Goal: Ask a question

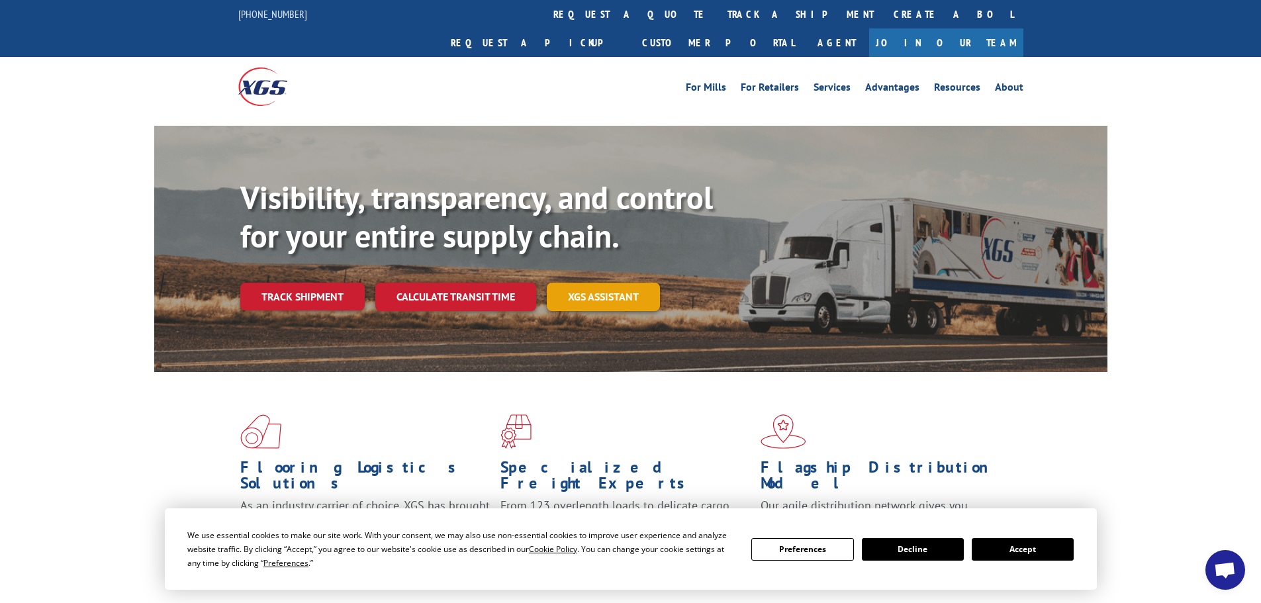
scroll to position [4887, 0]
click at [1013, 82] on link "About" at bounding box center [1009, 89] width 28 height 15
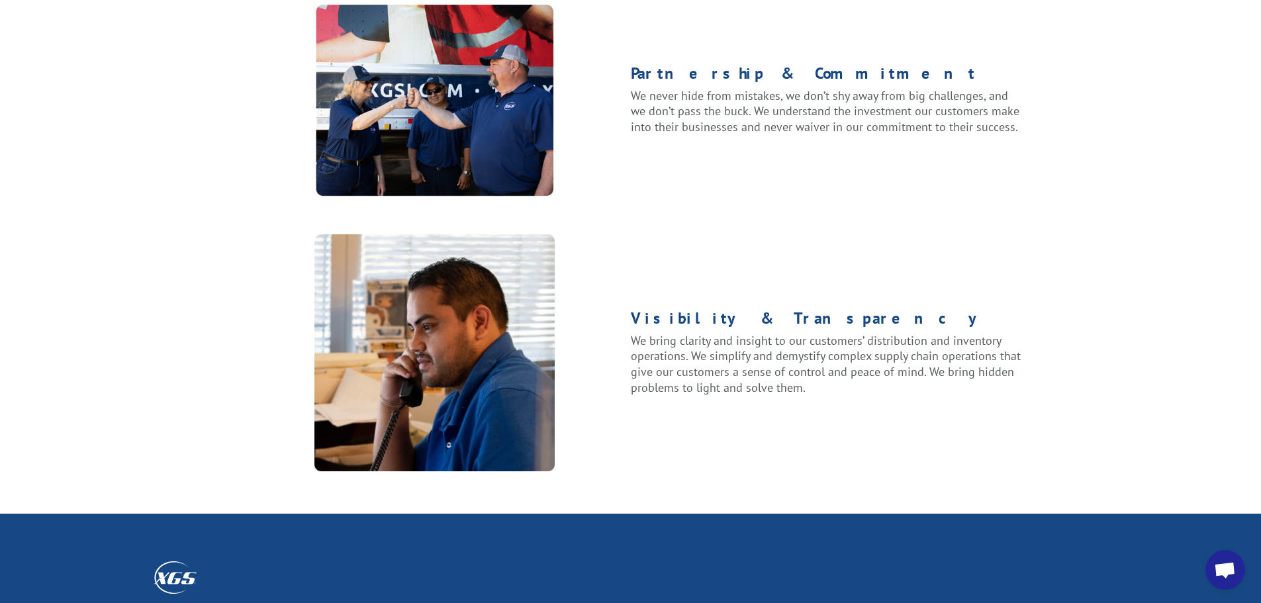
scroll to position [1655, 0]
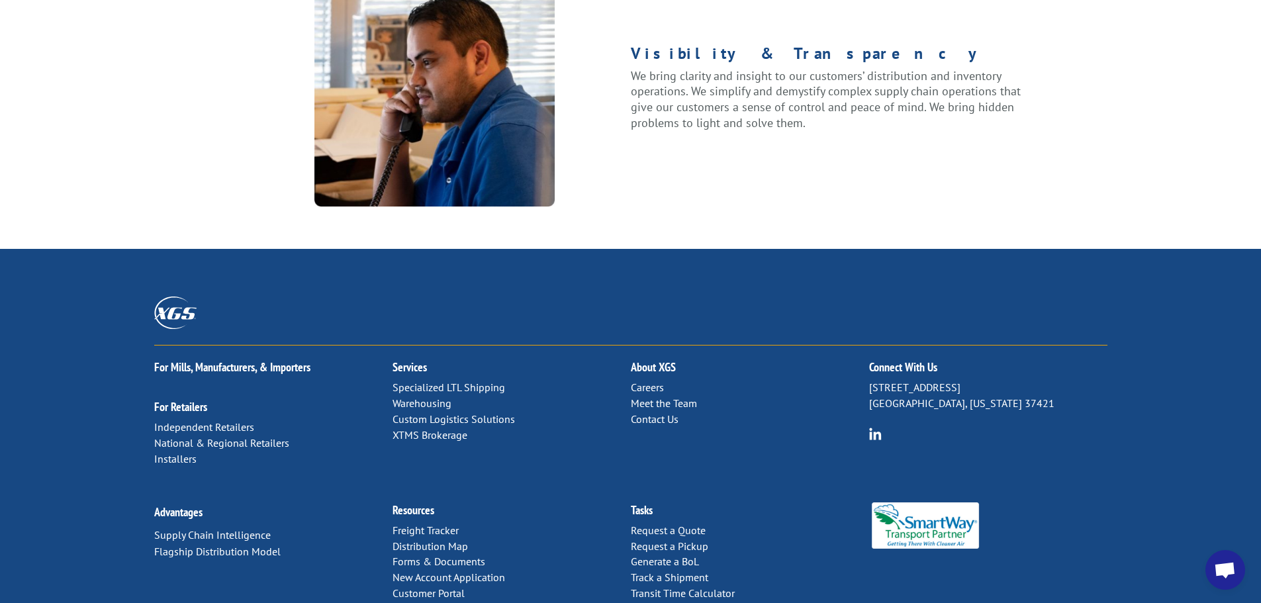
click at [654, 412] on link "Contact Us" at bounding box center [655, 418] width 48 height 13
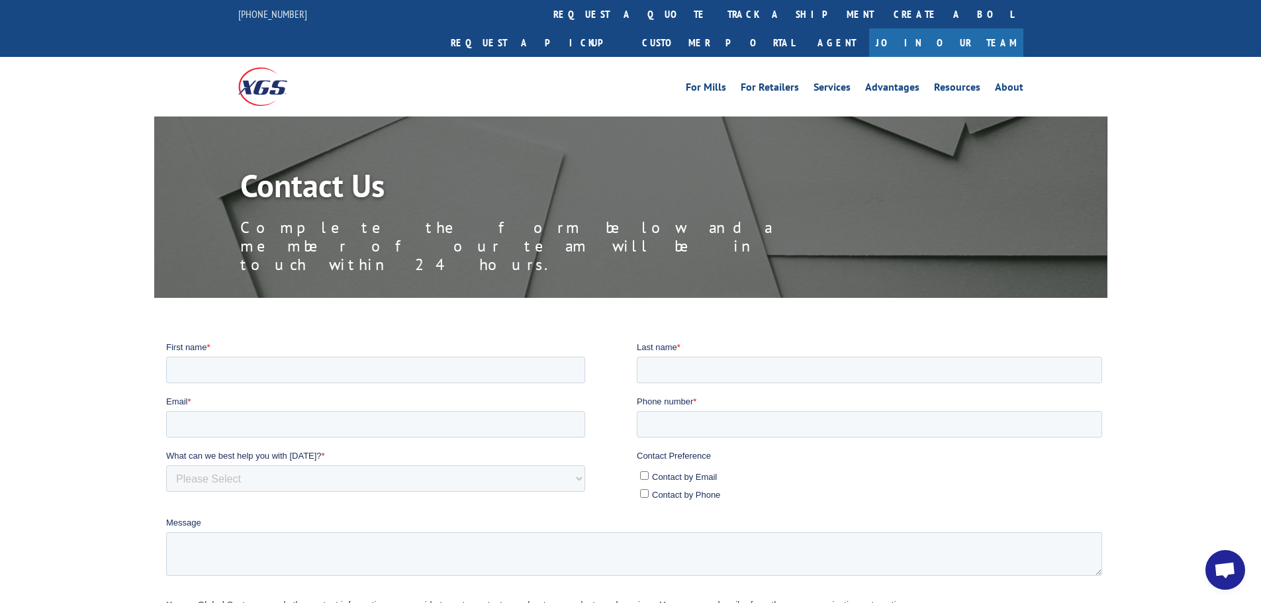
scroll to position [199, 0]
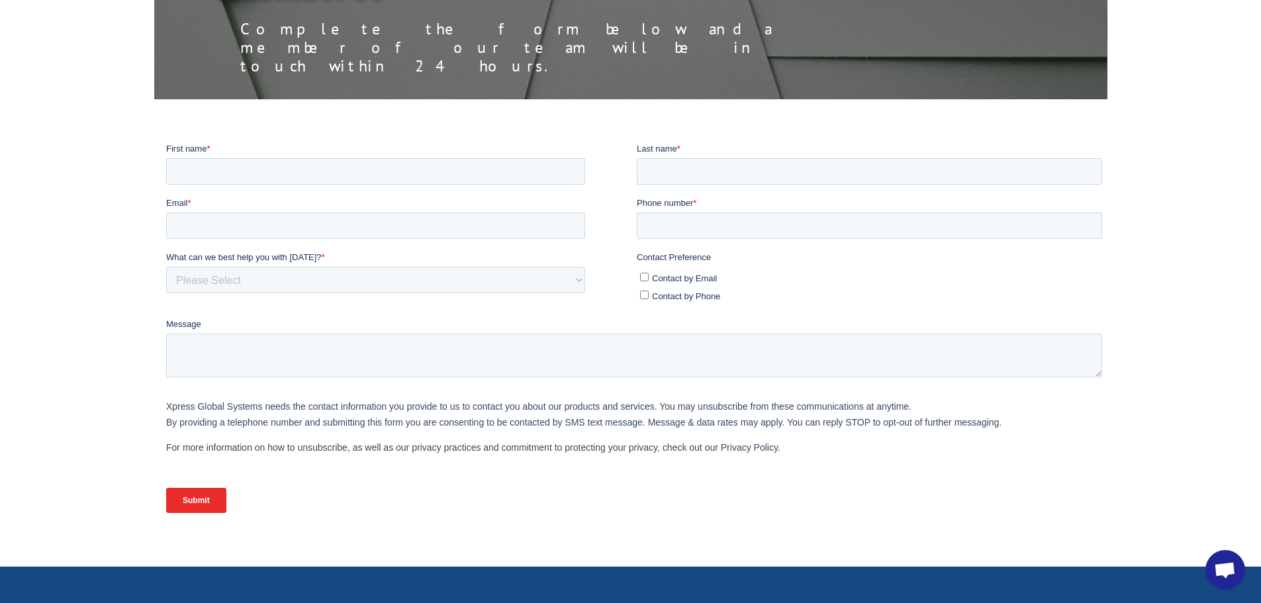
click at [1241, 565] on span "Open chat" at bounding box center [1225, 570] width 40 height 40
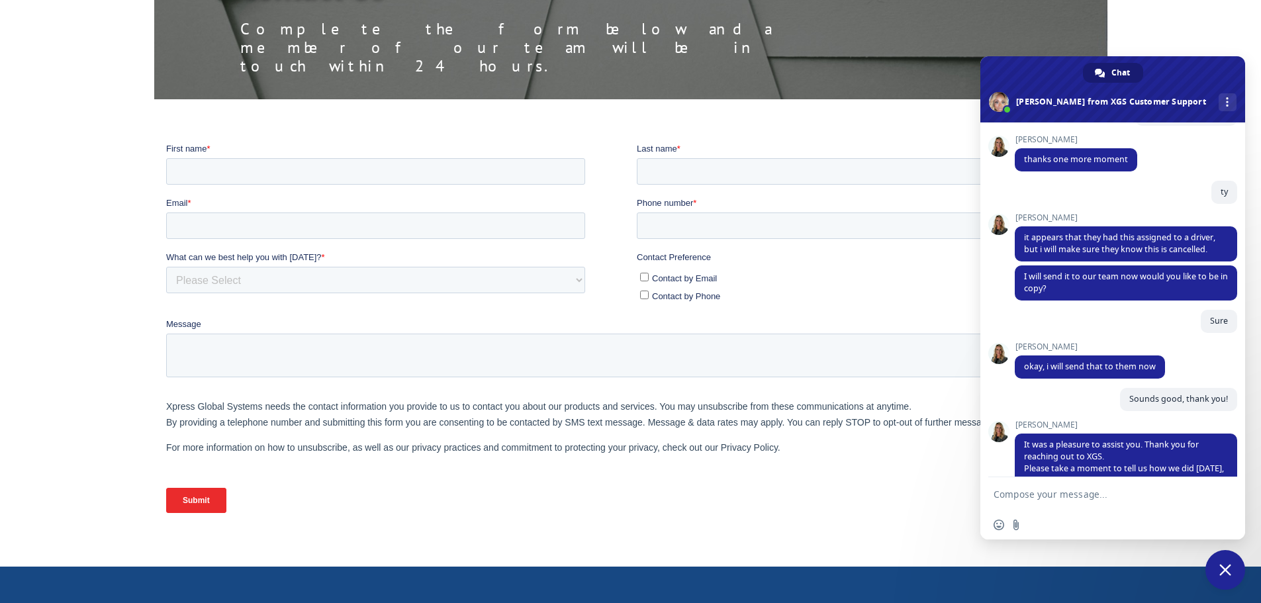
scroll to position [5856, 0]
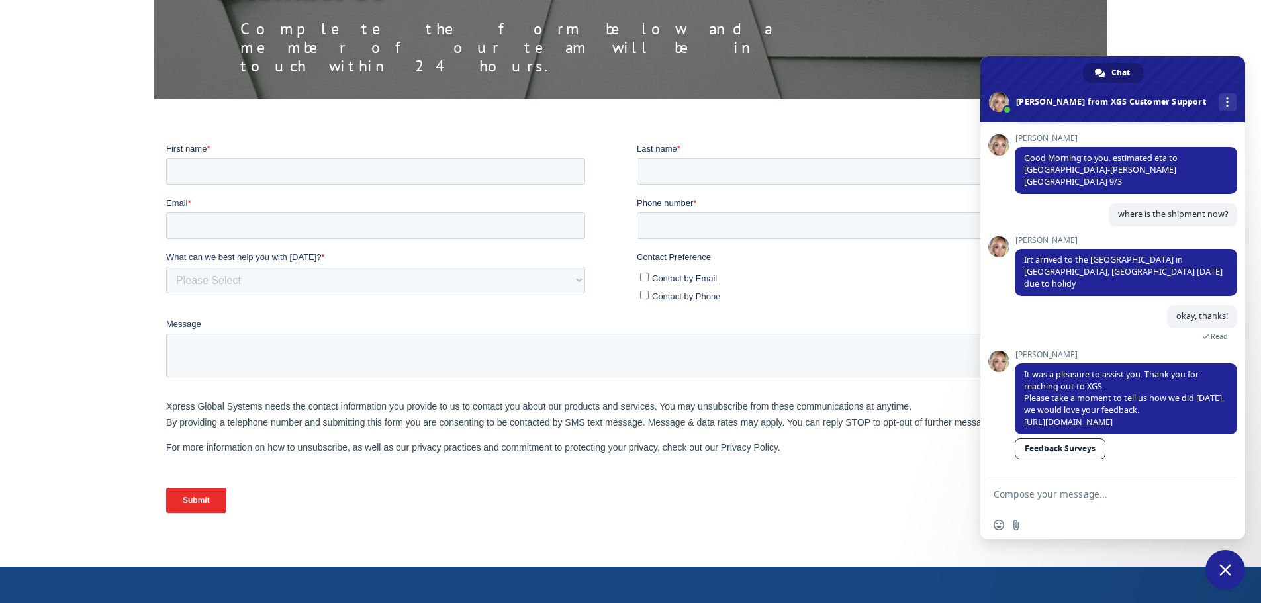
click at [1046, 492] on textarea "Compose your message..." at bounding box center [1097, 494] width 209 height 12
click at [1142, 492] on textarea "Good morning do you have" at bounding box center [1097, 494] width 209 height 12
paste textarea "ATLANTIX 4388 SHACKLEFORD RD NORCROSS GA 30093"
type textarea "Good morning do you haveATLANTIX 4388 SHACKLEFORD RD NORCROSS GA 30093"
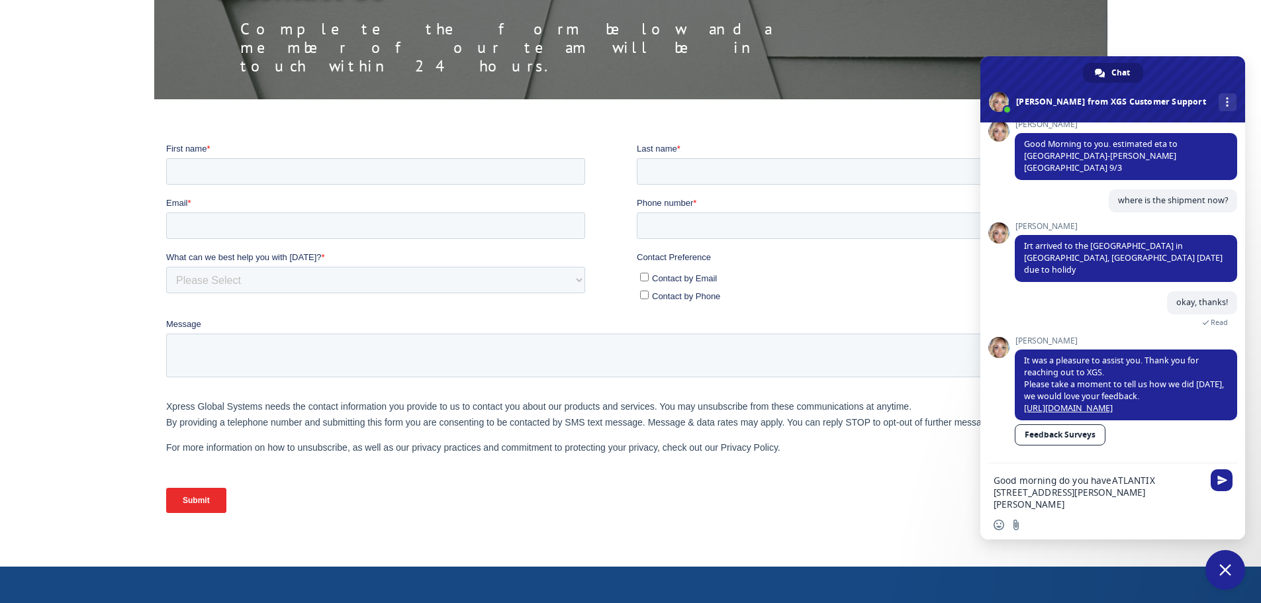
click at [1111, 480] on textarea "Good morning do you haveATLANTIX 4388 SHACKLEFORD RD NORCROSS GA 30093" at bounding box center [1097, 493] width 209 height 36
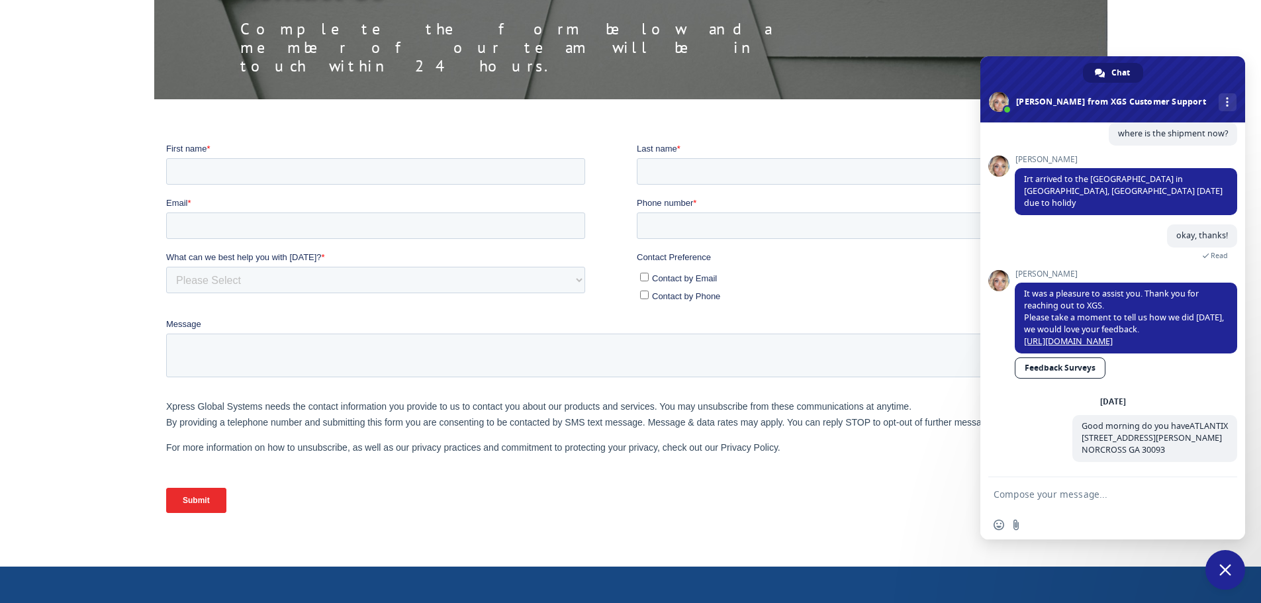
scroll to position [5936, 0]
click at [1114, 497] on textarea "Compose your message..." at bounding box center [1097, 494] width 209 height 12
click at [1032, 494] on form "on bthe board today BOL #" at bounding box center [1097, 495] width 209 height 36
click at [1152, 496] on textarea "on bthe board today BOL #" at bounding box center [1097, 494] width 209 height 12
paste textarea "MEM03444175"
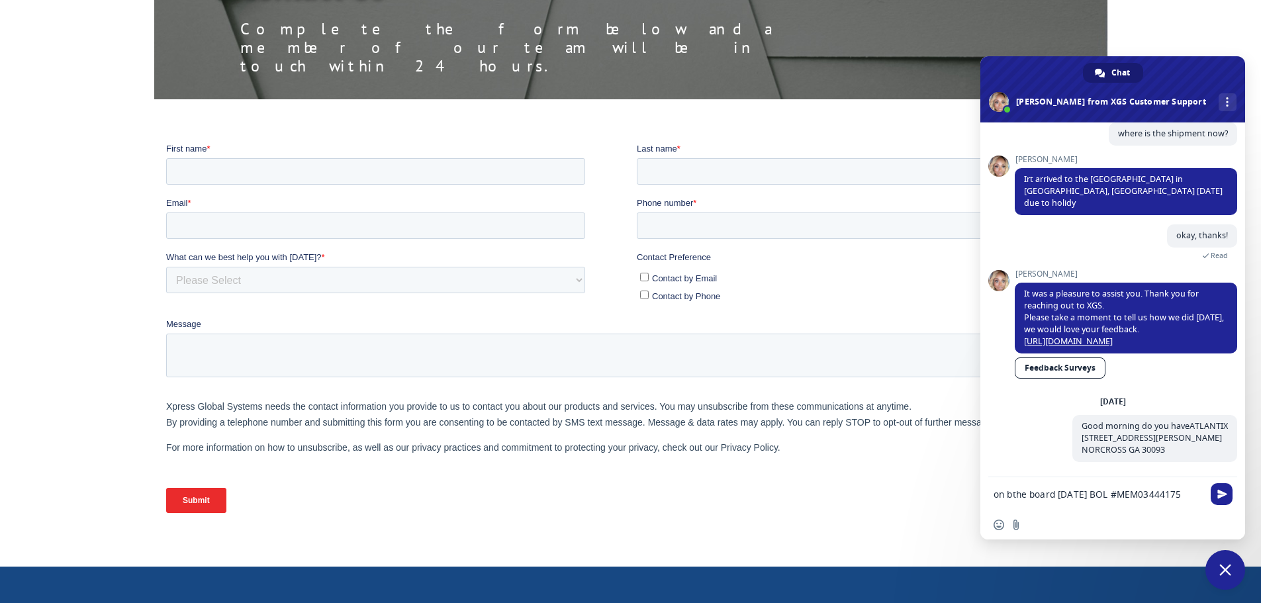
click at [1013, 494] on textarea "on bthe board today BOL #MEM03444175" at bounding box center [1097, 494] width 209 height 12
drag, startPoint x: 1051, startPoint y: 494, endPoint x: 1057, endPoint y: 498, distance: 6.8
click at [1055, 496] on textarea "on the board today BOL #MEM03444175" at bounding box center [1097, 494] width 209 height 12
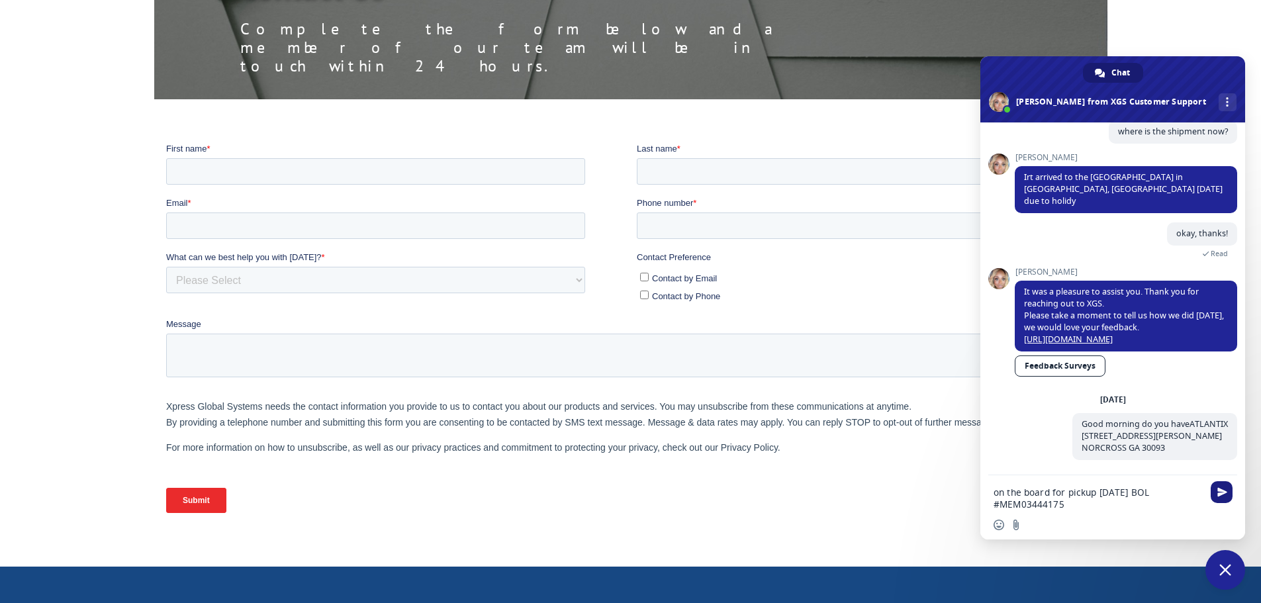
type textarea "on the board for pickup today BOL #MEM03444175"
click at [1220, 491] on span "Send" at bounding box center [1222, 492] width 10 height 10
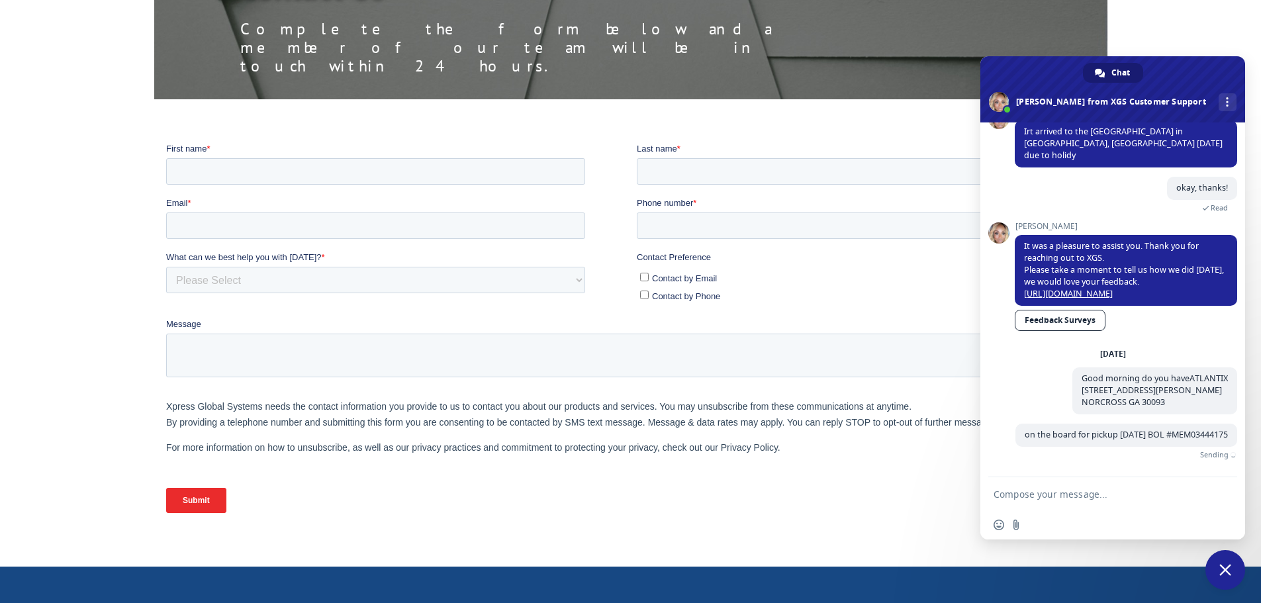
scroll to position [5975, 0]
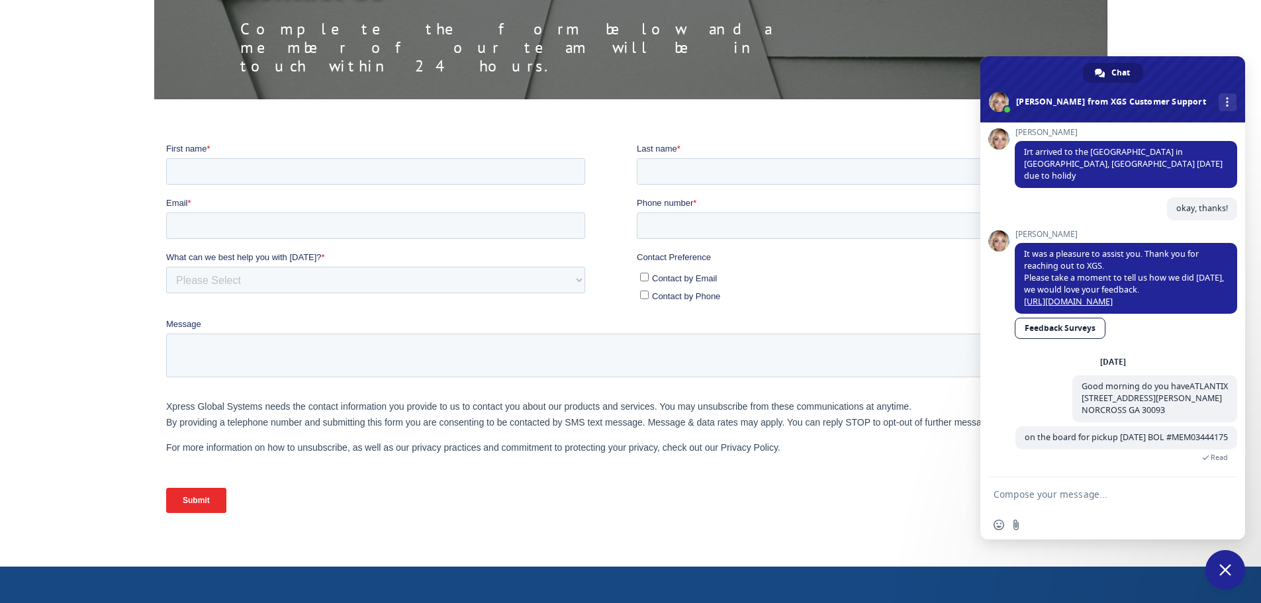
click at [1015, 495] on textarea "Compose your message..." at bounding box center [1097, 494] width 209 height 12
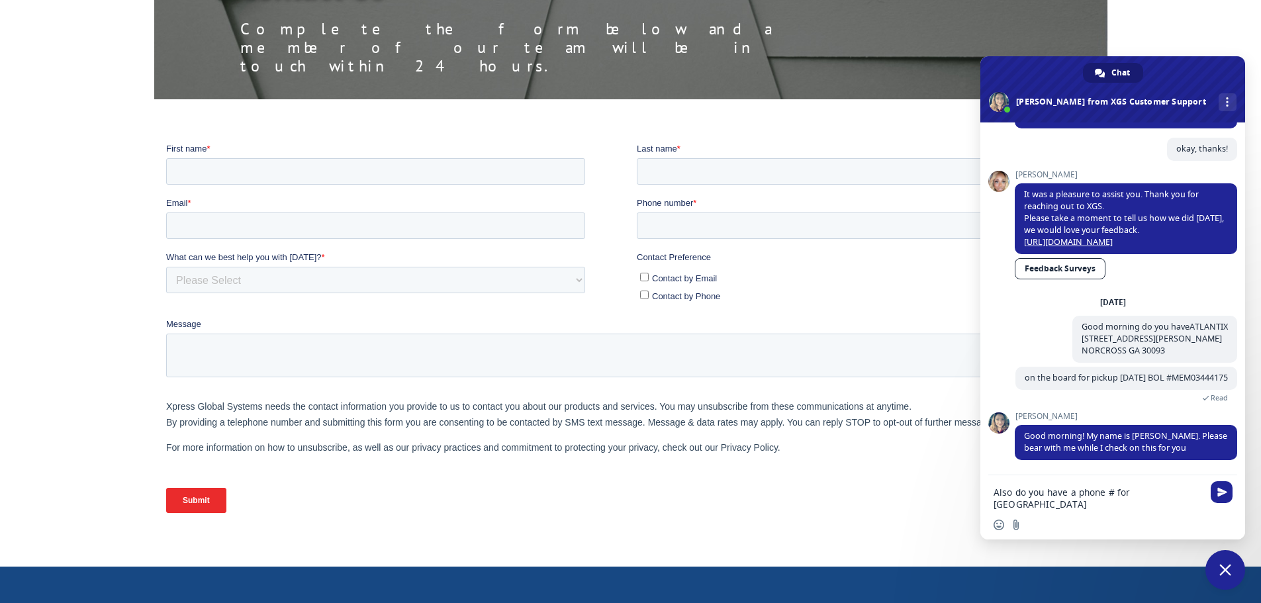
type textarea "Also do you have a phone # for Tunnel hill terminal?"
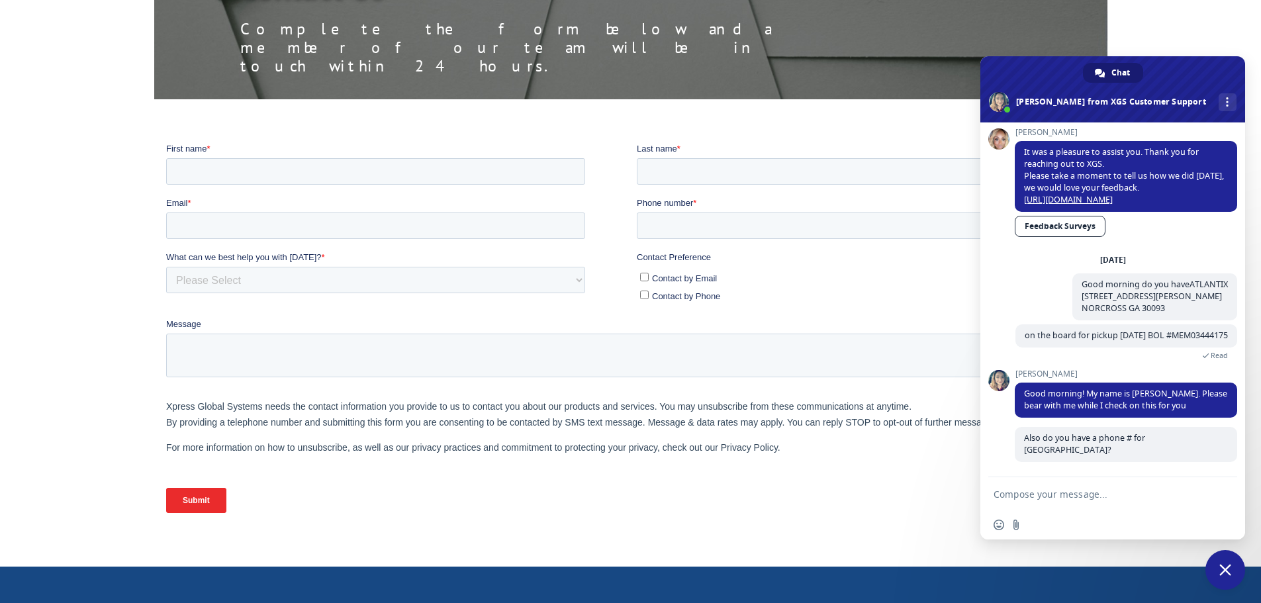
scroll to position [6077, 0]
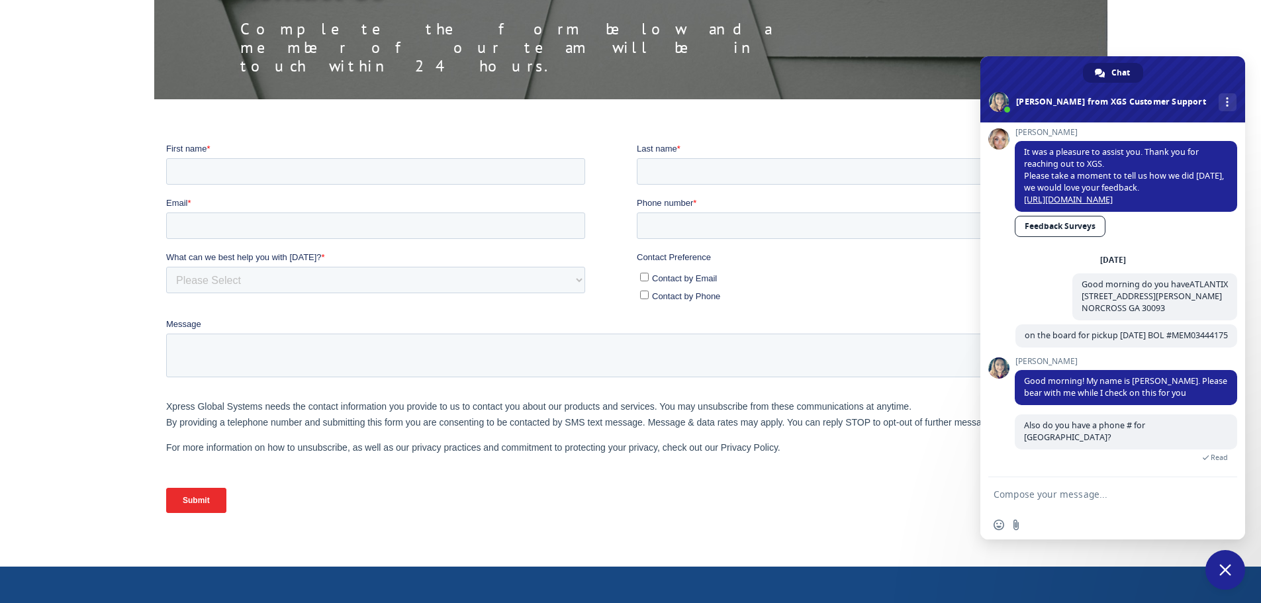
click at [1053, 492] on textarea "Compose your message..." at bounding box center [1097, 494] width 209 height 12
type textarea "Certianly thank you!"
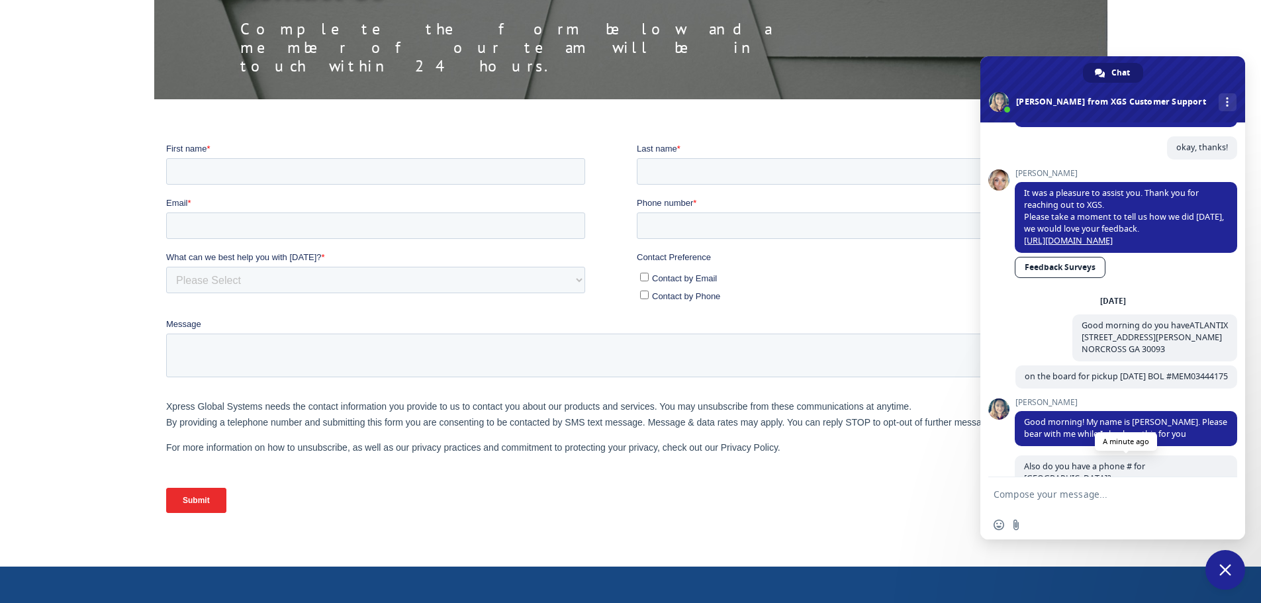
scroll to position [6186, 0]
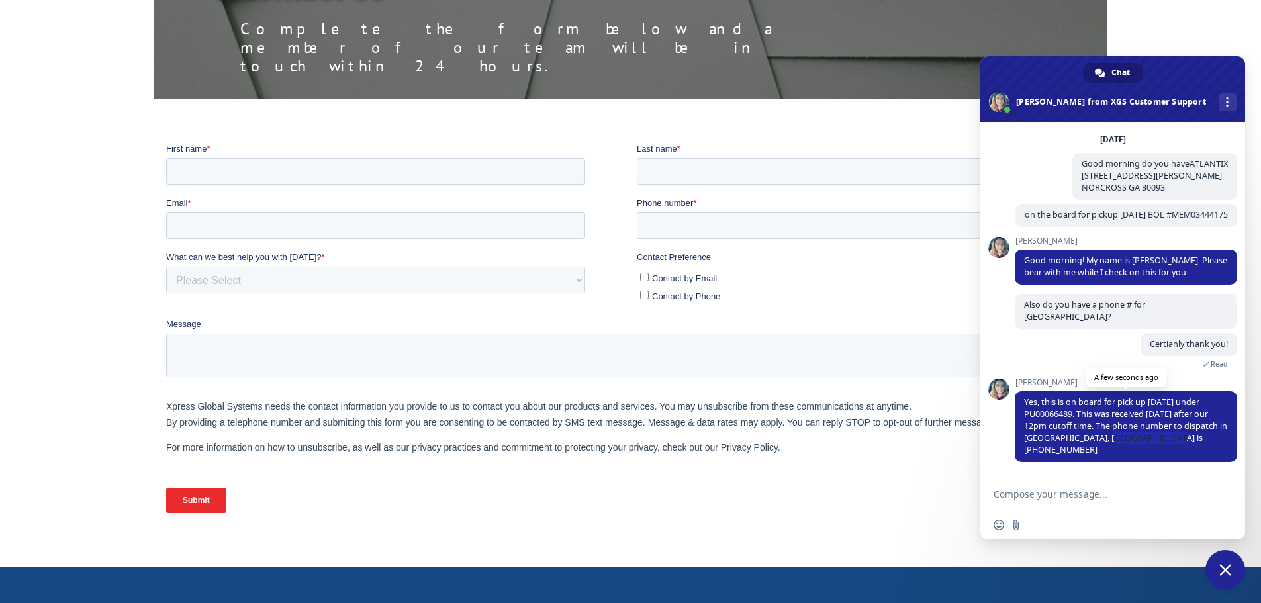
drag, startPoint x: 1185, startPoint y: 448, endPoint x: 1123, endPoint y: 451, distance: 62.3
click at [1123, 451] on span "Yes, this is on board for pick up today under PU00066489. This was received yes…" at bounding box center [1126, 426] width 222 height 71
copy span "(762)209-5225"
click at [1071, 492] on textarea "Compose your message..." at bounding box center [1097, 494] width 209 height 12
drag, startPoint x: 1093, startPoint y: 226, endPoint x: 1030, endPoint y: 237, distance: 63.9
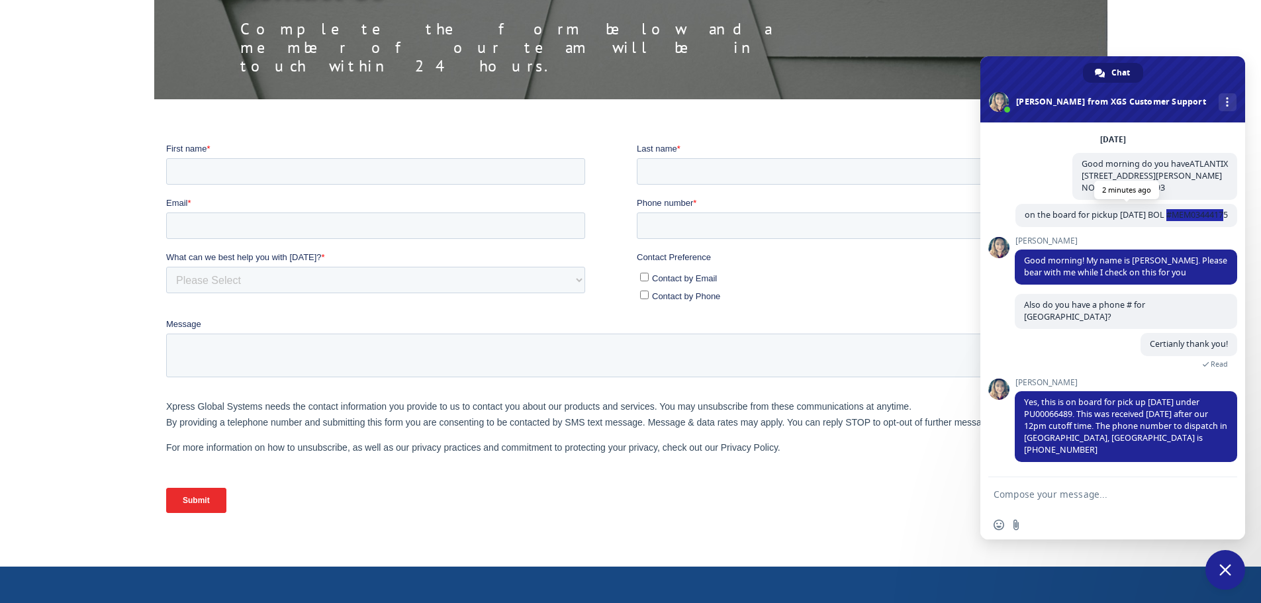
click at [1030, 227] on span "on the board for pickup today BOL #MEM03444175" at bounding box center [1126, 215] width 222 height 23
copy span "MEM03444175"
drag, startPoint x: 1182, startPoint y: 450, endPoint x: 1126, endPoint y: 452, distance: 56.3
click at [1126, 452] on span "Yes, this is on board for pick up today under PU00066489. This was received yes…" at bounding box center [1126, 426] width 222 height 71
copy span "(762)209-5225"
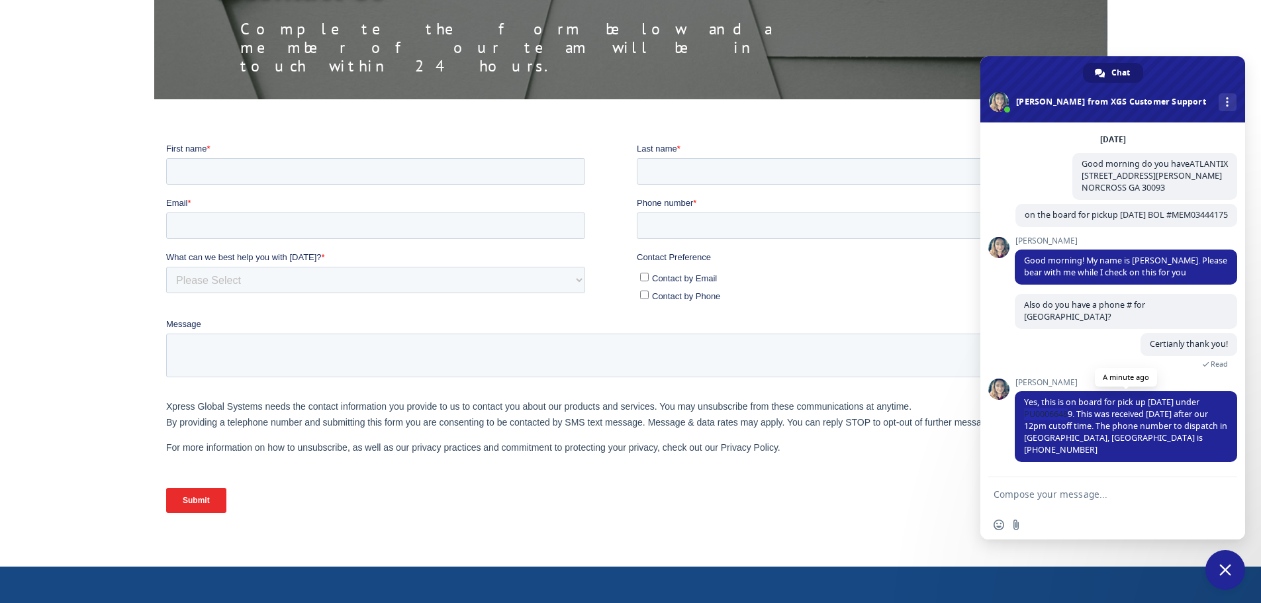
drag, startPoint x: 1073, startPoint y: 426, endPoint x: 1021, endPoint y: 428, distance: 51.6
click at [1021, 428] on span "Yes, this is on board for pick up today under PU00066489. This was received yes…" at bounding box center [1126, 426] width 222 height 71
copy span "PU00066489"
click at [1048, 489] on textarea "Compose your message..." at bounding box center [1097, 494] width 209 height 12
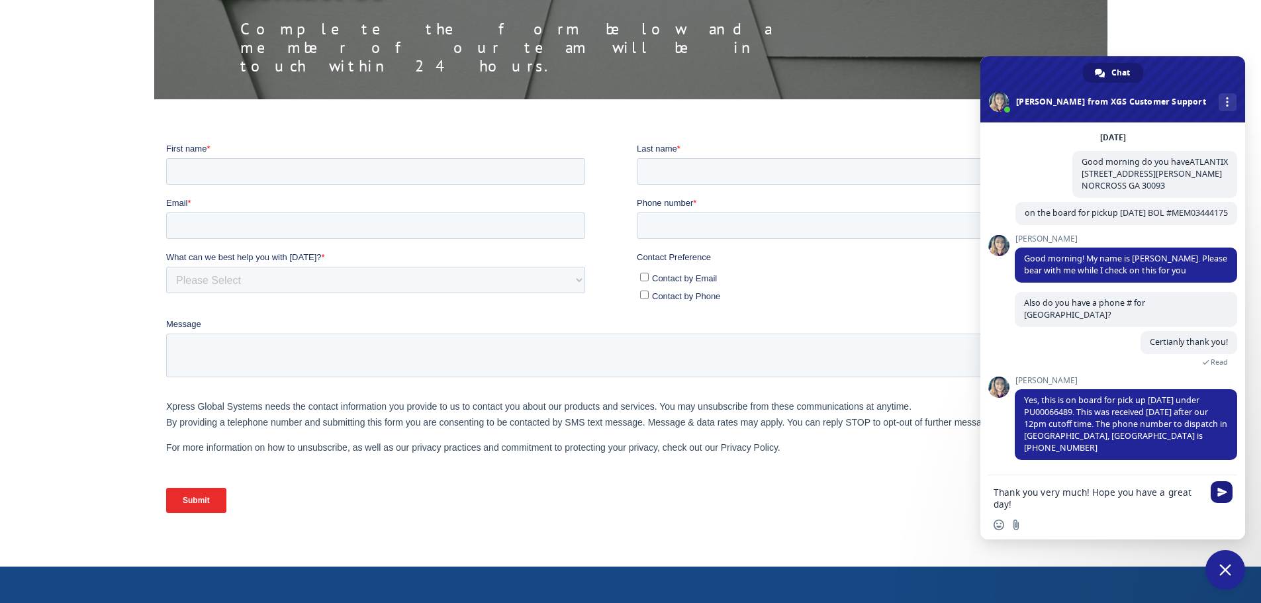
type textarea "Thank you very much! Hope you have a great day!"
click at [1224, 494] on span "Send" at bounding box center [1222, 492] width 10 height 10
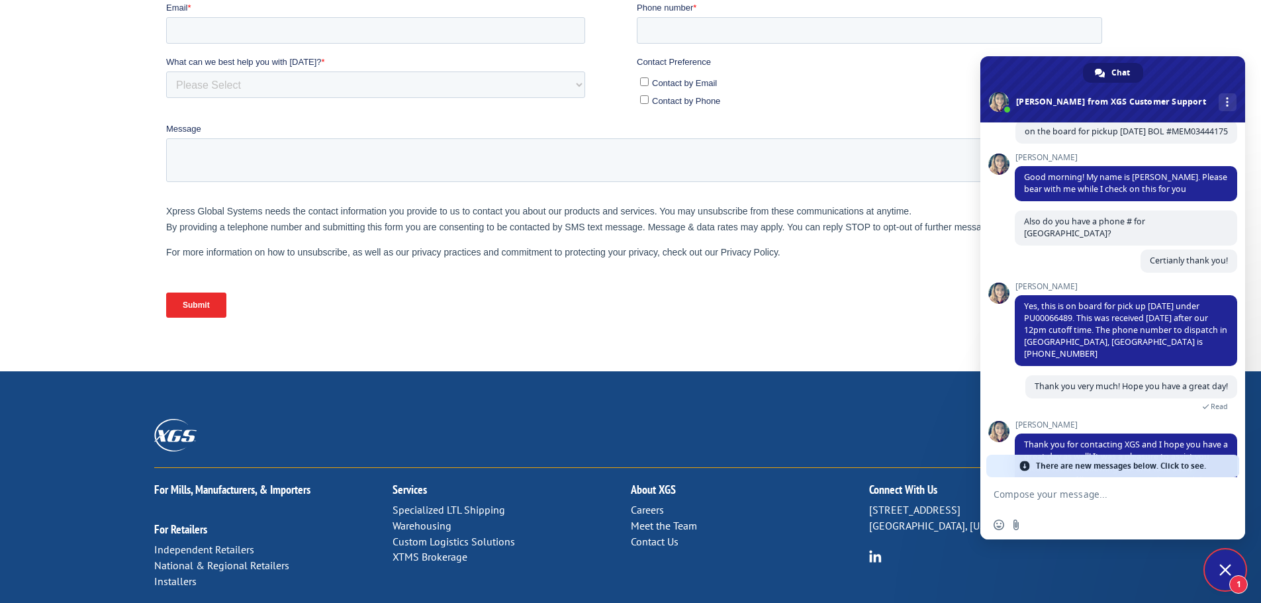
scroll to position [397, 0]
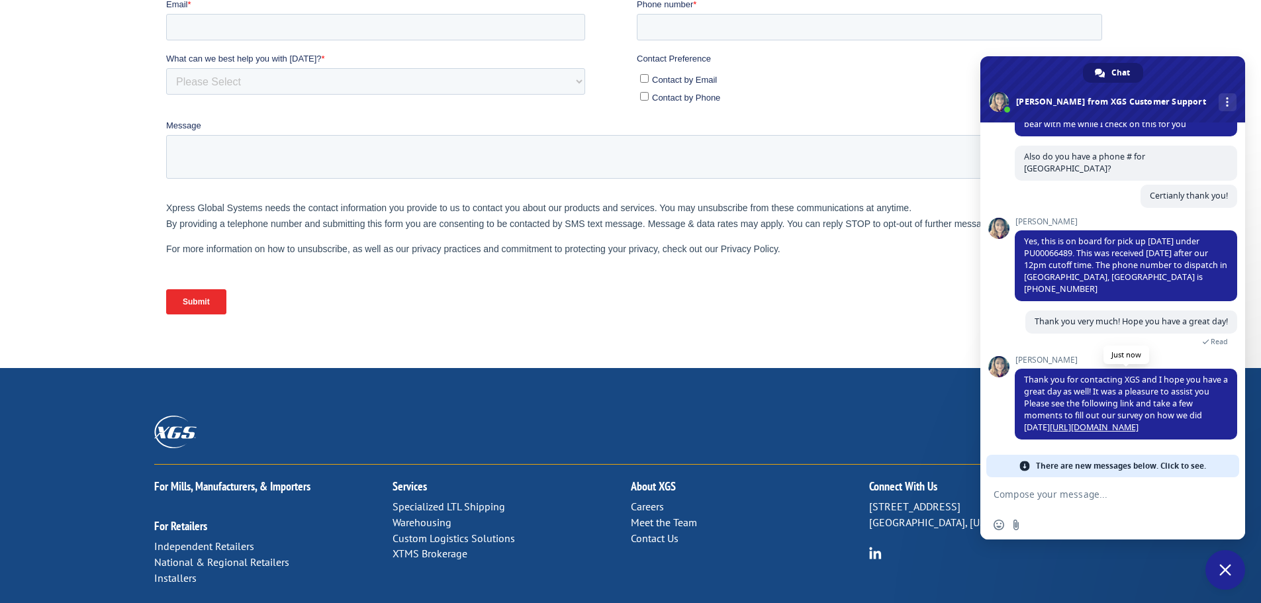
drag, startPoint x: 1090, startPoint y: 298, endPoint x: 1161, endPoint y: 386, distance: 113.9
